Goal: Find contact information

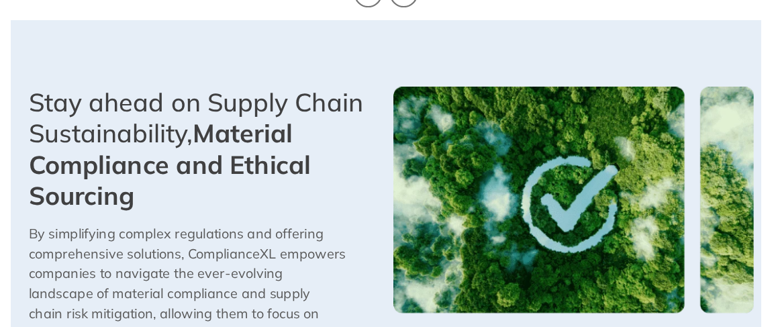
scroll to position [1151, 0]
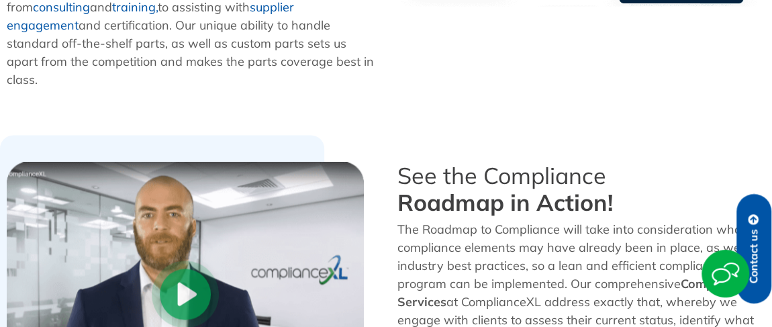
scroll to position [720, 0]
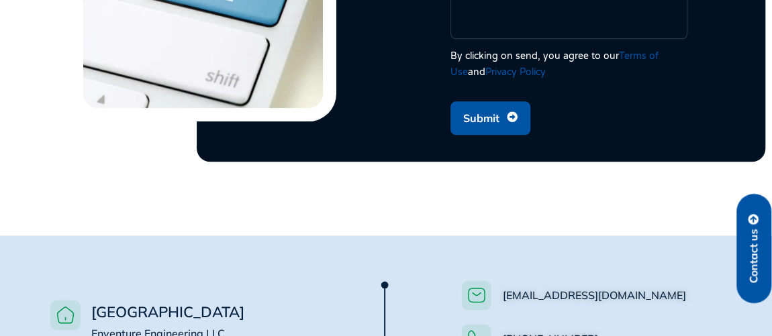
scroll to position [583, 0]
